Goal: Navigation & Orientation: Find specific page/section

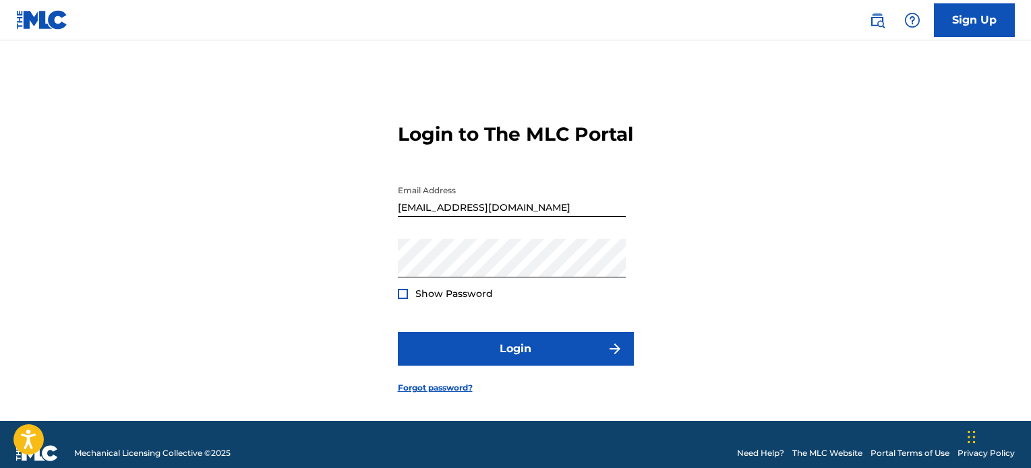
scroll to position [30, 0]
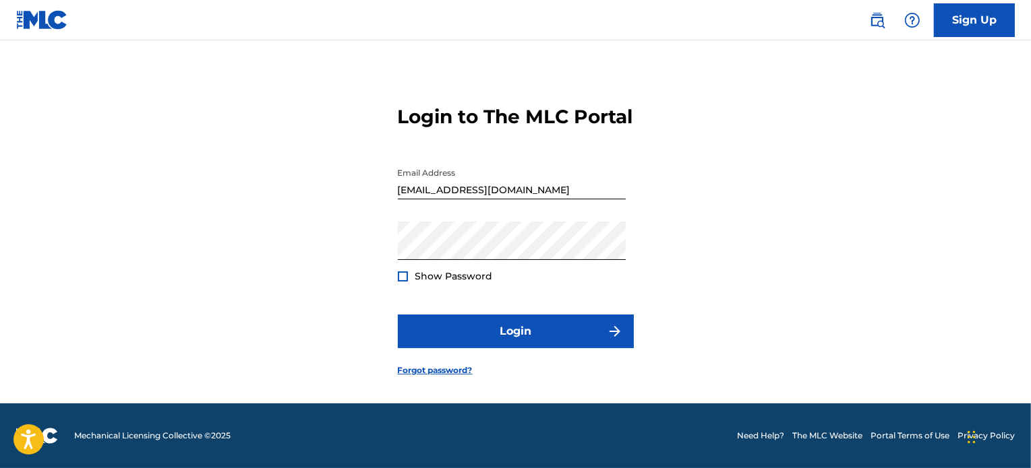
click at [396, 275] on div "Login to The MLC Portal Email Address [EMAIL_ADDRESS][DOMAIN_NAME] Password Sho…" at bounding box center [516, 230] width 944 height 347
click at [400, 279] on div at bounding box center [403, 277] width 10 height 10
click at [444, 318] on form "Login to The MLC Portal Email Address [EMAIL_ADDRESS][DOMAIN_NAME] Password Sho…" at bounding box center [516, 230] width 236 height 347
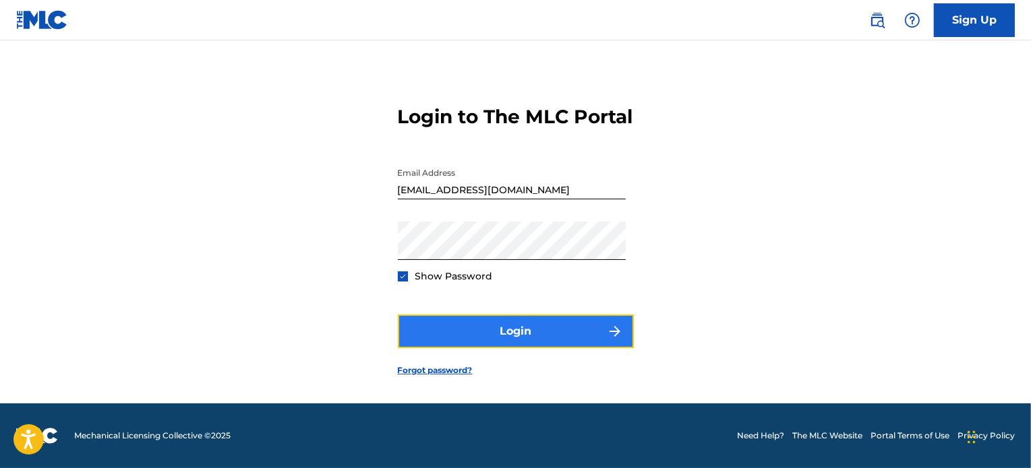
click at [450, 331] on button "Login" at bounding box center [516, 332] width 236 height 34
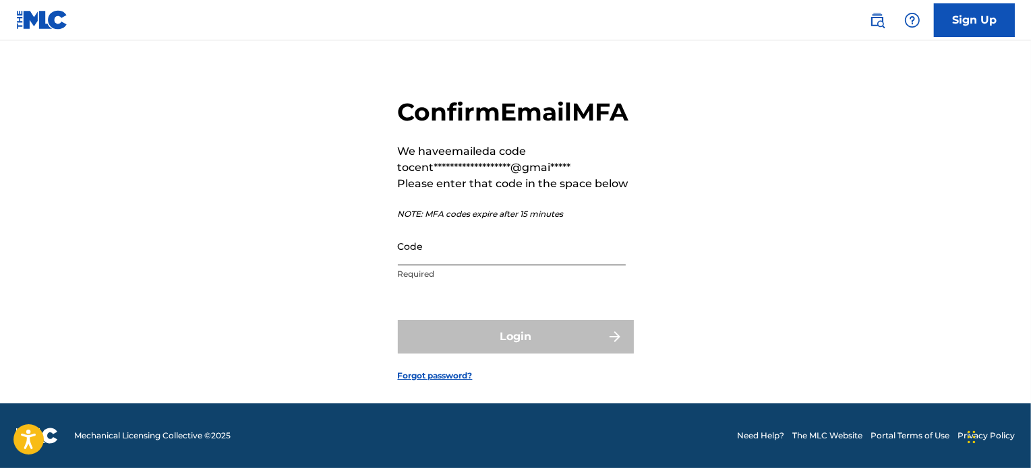
click at [451, 266] on input "Code" at bounding box center [512, 246] width 228 height 38
paste input "504071"
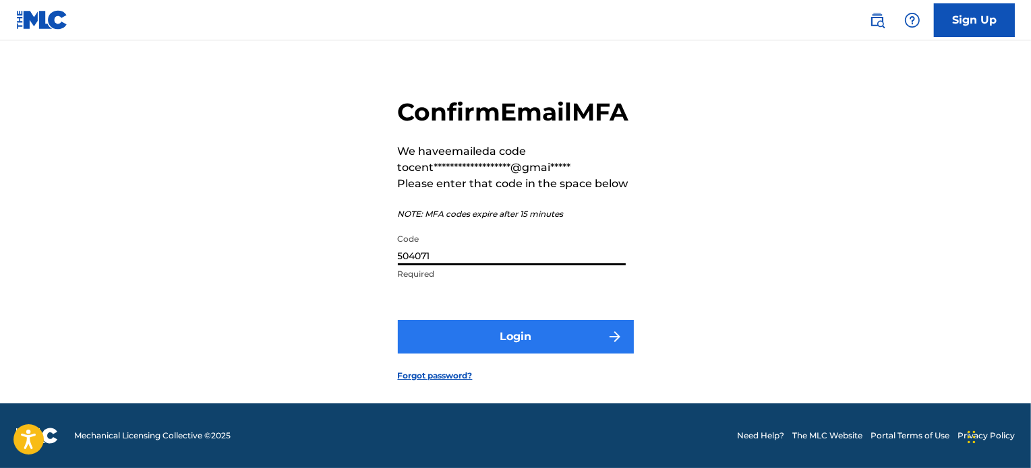
type input "504071"
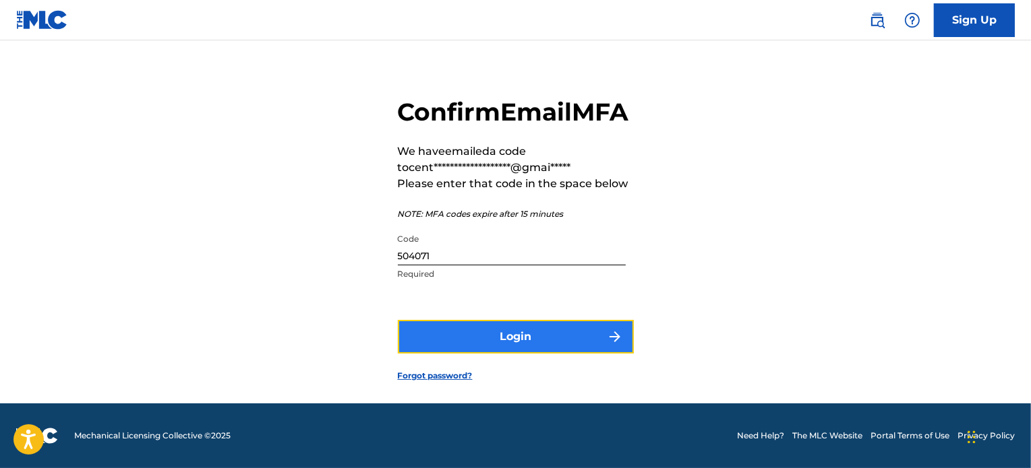
click at [485, 354] on button "Login" at bounding box center [516, 337] width 236 height 34
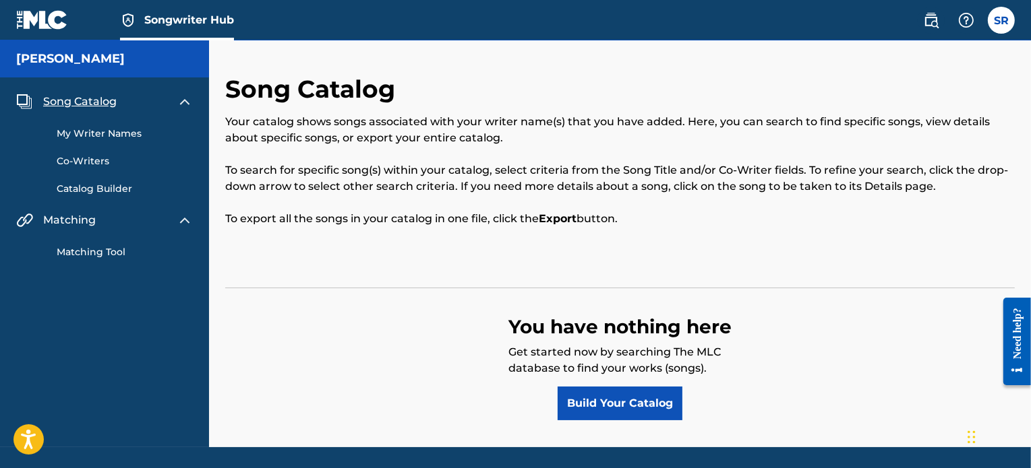
drag, startPoint x: 996, startPoint y: 1, endPoint x: 528, endPoint y: 30, distance: 468.0
click at [581, 65] on div "Song Catalog Your catalog shows songs associated with your writer name(s) that …" at bounding box center [620, 243] width 822 height 407
